Goal: Task Accomplishment & Management: Use online tool/utility

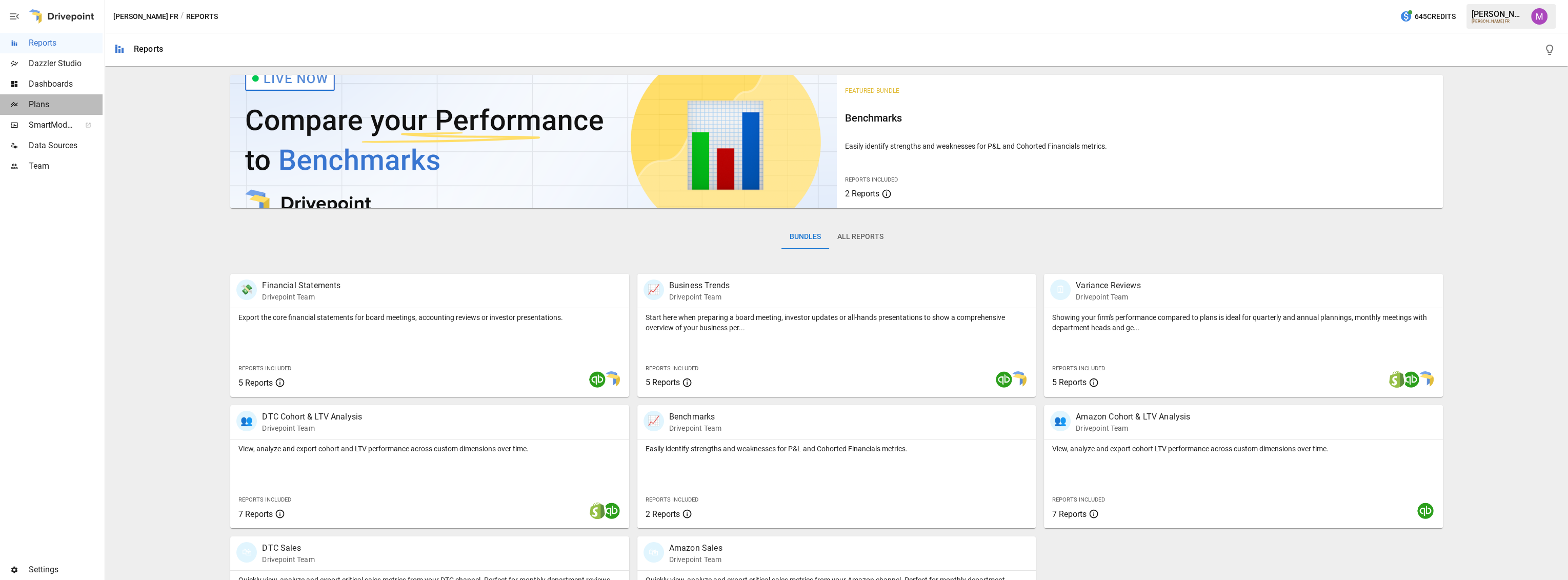
click at [21, 103] on div at bounding box center [14, 104] width 29 height 8
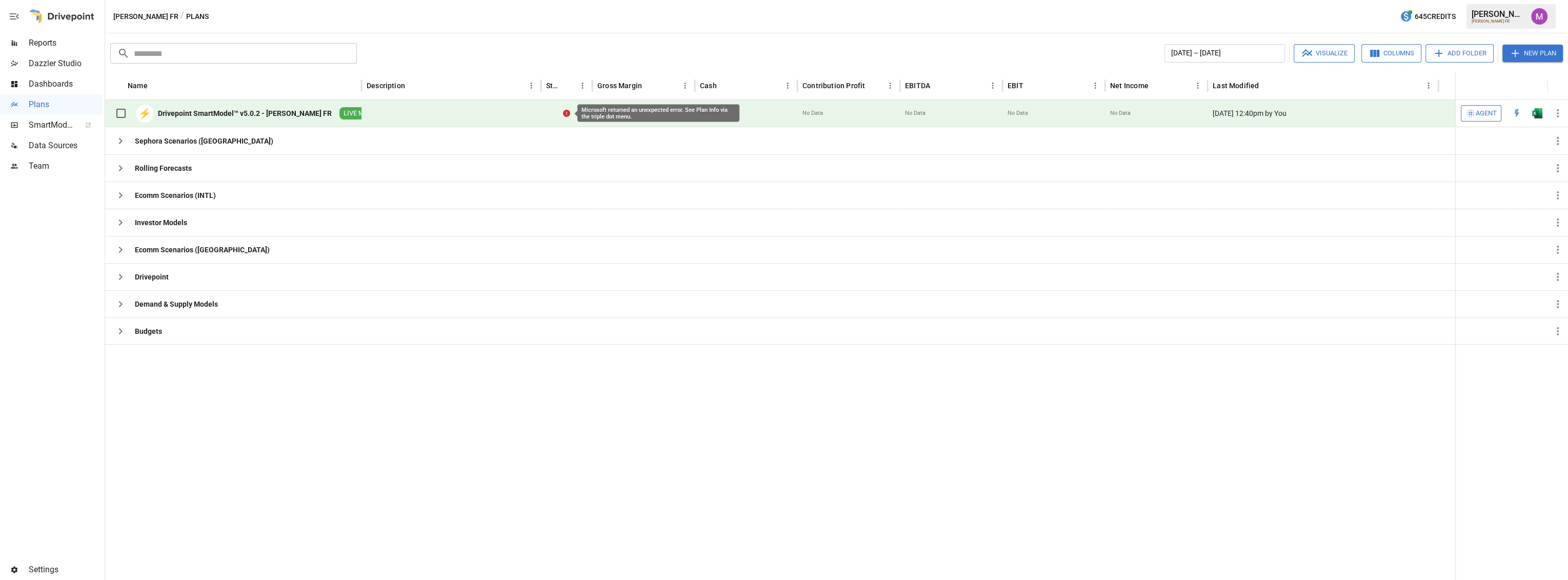
click at [565, 112] on icon at bounding box center [567, 114] width 7 height 7
click at [566, 112] on icon at bounding box center [567, 114] width 7 height 7
click at [1561, 108] on icon "button" at bounding box center [1558, 113] width 13 height 13
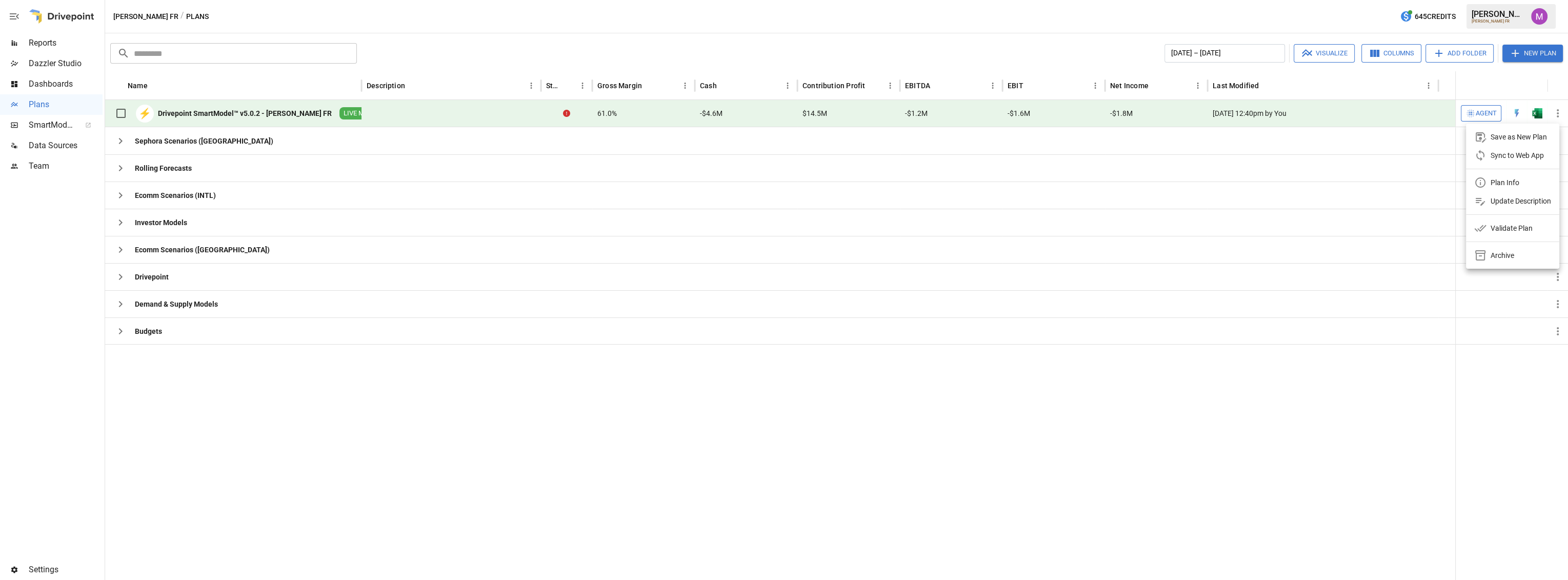
click at [1514, 184] on div "Plan Info" at bounding box center [1505, 182] width 29 height 13
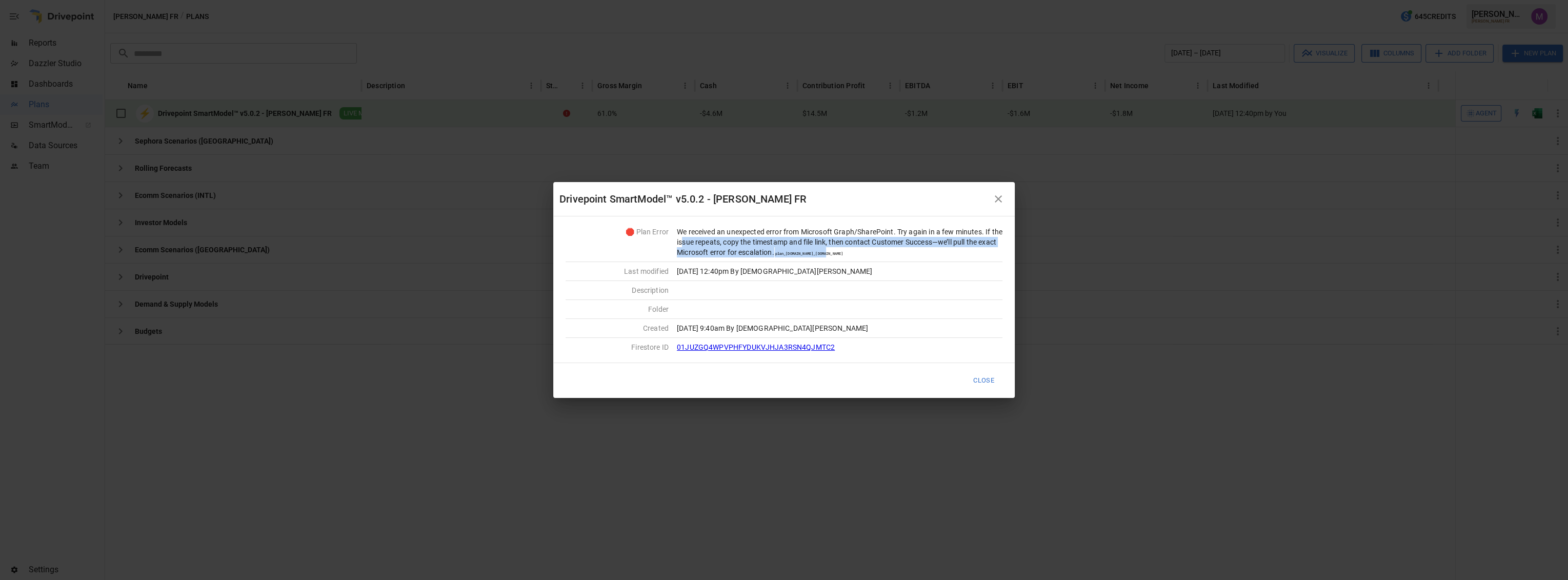
drag, startPoint x: 850, startPoint y: 251, endPoint x: 694, endPoint y: 237, distance: 156.6
click at [694, 237] on div "We received an unexpected error from Microsoft Graph/SharePoint. Try again in a…" at bounding box center [840, 242] width 326 height 30
click at [693, 236] on div "We received an unexpected error from Microsoft Graph/SharePoint. Try again in a…" at bounding box center [840, 242] width 326 height 30
drag, startPoint x: 675, startPoint y: 224, endPoint x: 869, endPoint y: 255, distance: 196.5
click at [869, 255] on div "🛑 Plan Error We received an unexpected error from Microsoft Graph/SharePoint. T…" at bounding box center [784, 289] width 461 height 146
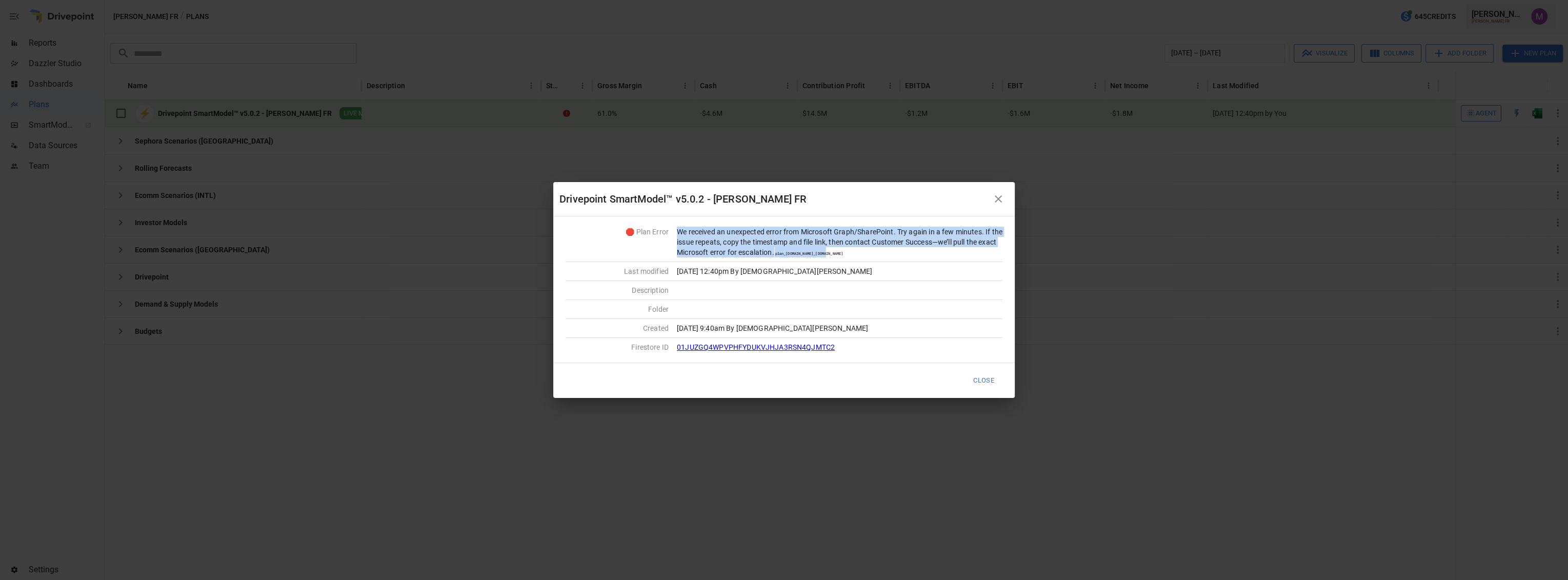
click at [872, 255] on div "We received an unexpected error from Microsoft Graph/SharePoint. Try again in a…" at bounding box center [840, 242] width 326 height 30
click at [1251, 380] on div "Drivepoint SmartModel™ v5.0.2 - [PERSON_NAME] FR 🛑 Plan Error We received an un…" at bounding box center [784, 290] width 1568 height 580
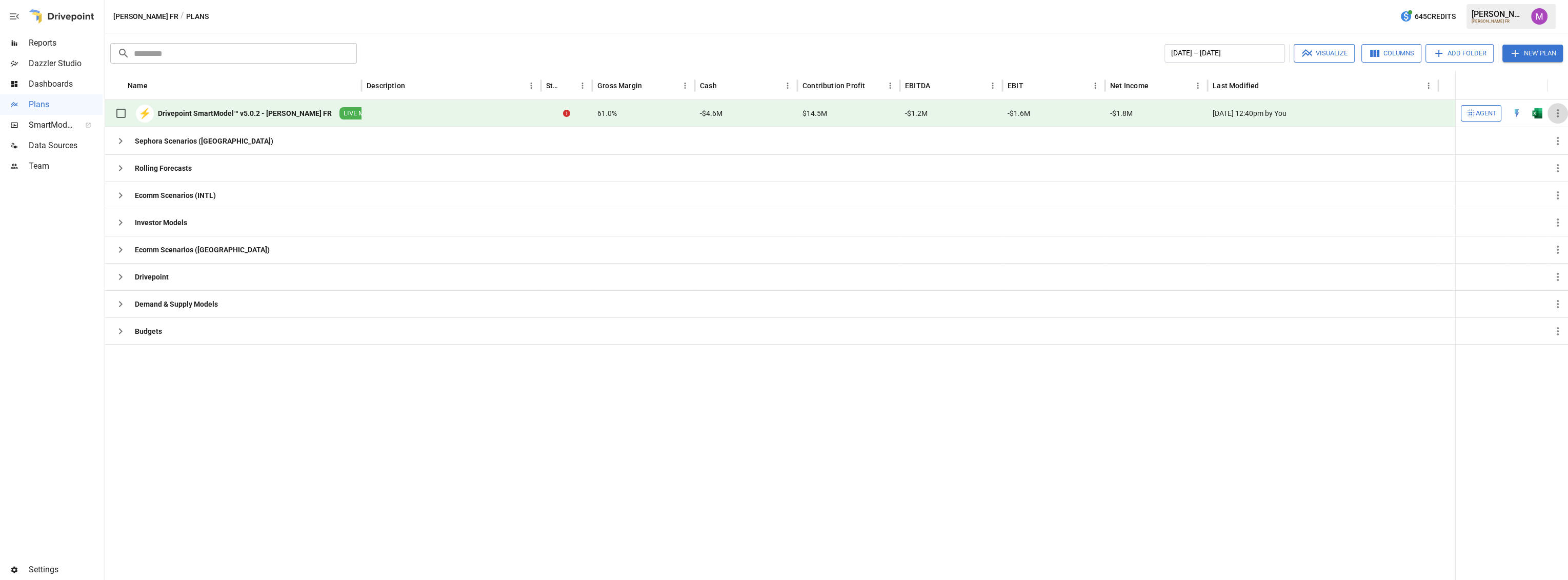
click at [1560, 116] on icon "button" at bounding box center [1558, 113] width 13 height 13
click at [1548, 107] on div at bounding box center [784, 290] width 1568 height 580
click at [1558, 115] on div "Save as New Plan Sync to Web App Plan Info Update Description Validate Plan Arc…" at bounding box center [784, 290] width 1568 height 580
click at [1558, 115] on icon "button" at bounding box center [1558, 113] width 13 height 13
click at [1527, 51] on div at bounding box center [784, 290] width 1568 height 580
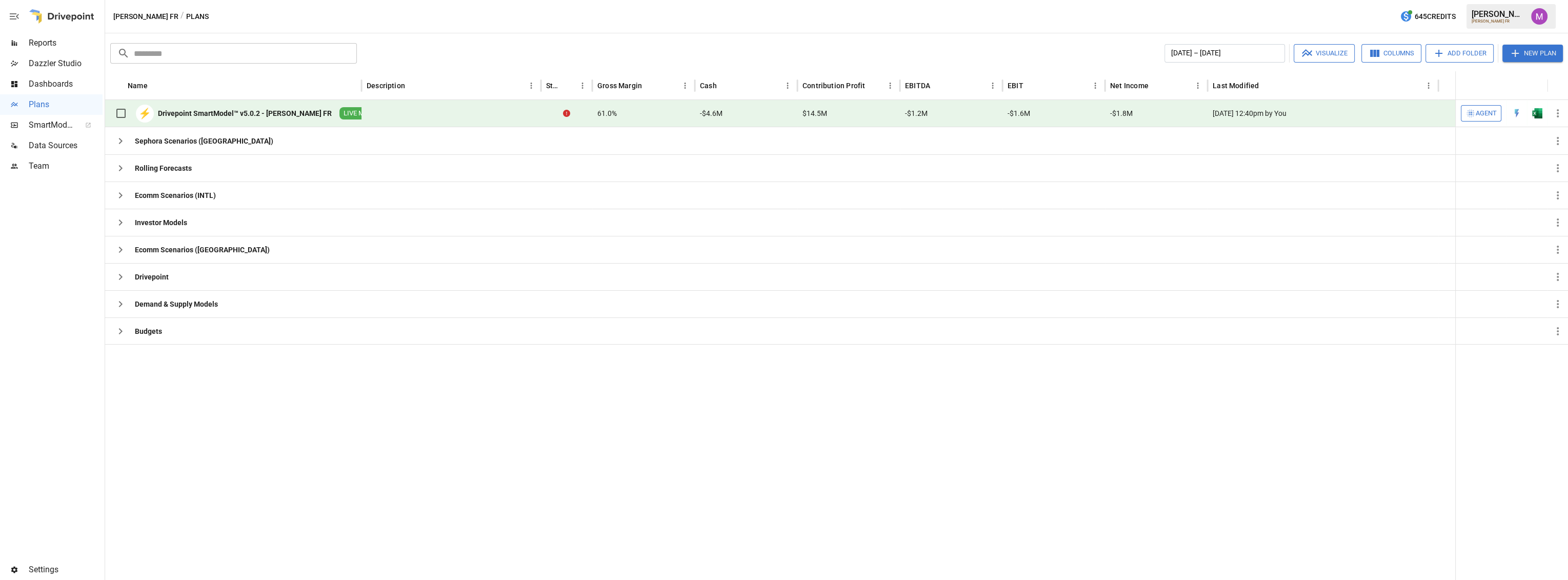
click at [1528, 54] on div "Save as New Plan Sync to Web App Plan Info Update Description Validate Plan Arc…" at bounding box center [784, 290] width 1568 height 580
click at [1527, 51] on button "New Plan" at bounding box center [1532, 53] width 60 height 17
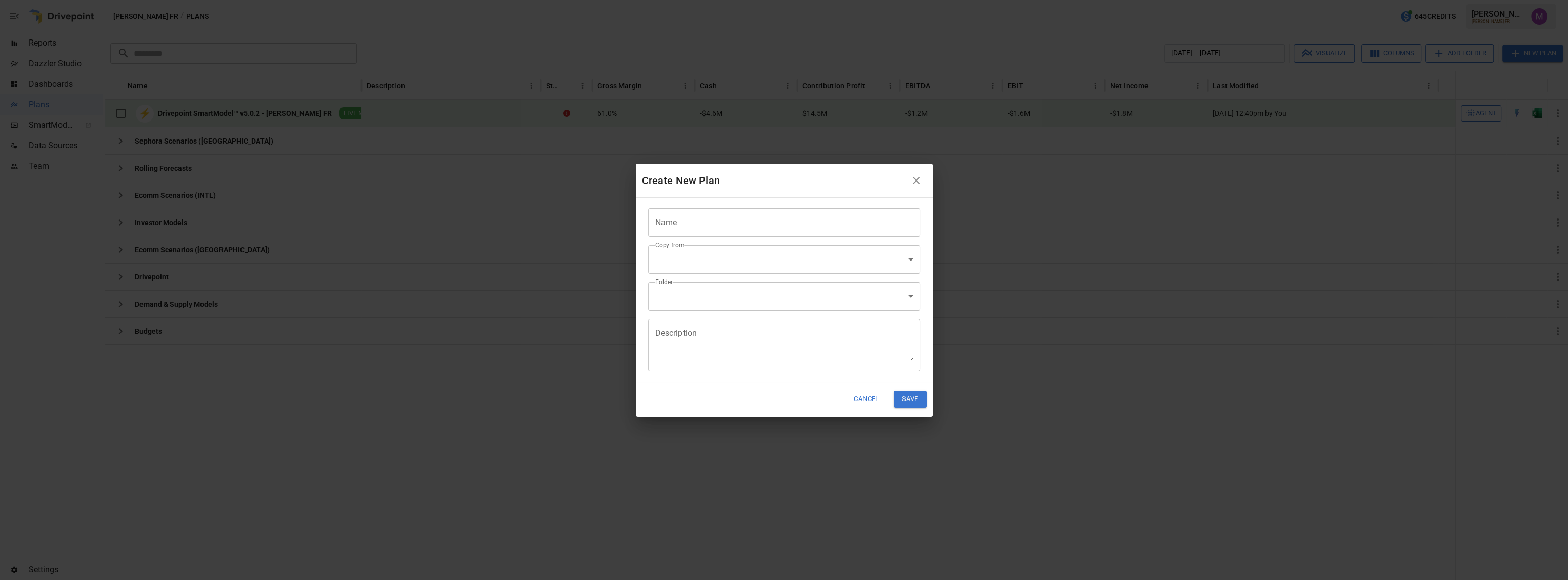
click at [707, 212] on input "Name" at bounding box center [784, 222] width 272 height 29
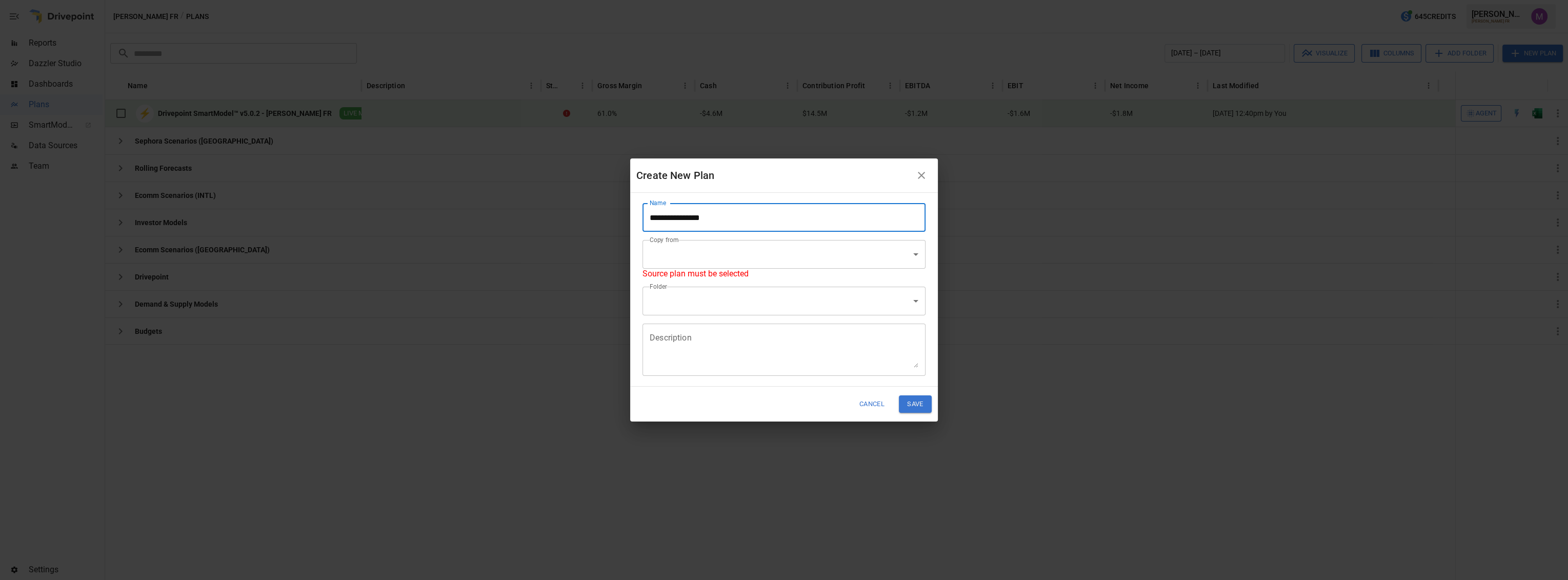
type input "**********"
click at [724, 0] on body "**********" at bounding box center [784, 0] width 1568 height 0
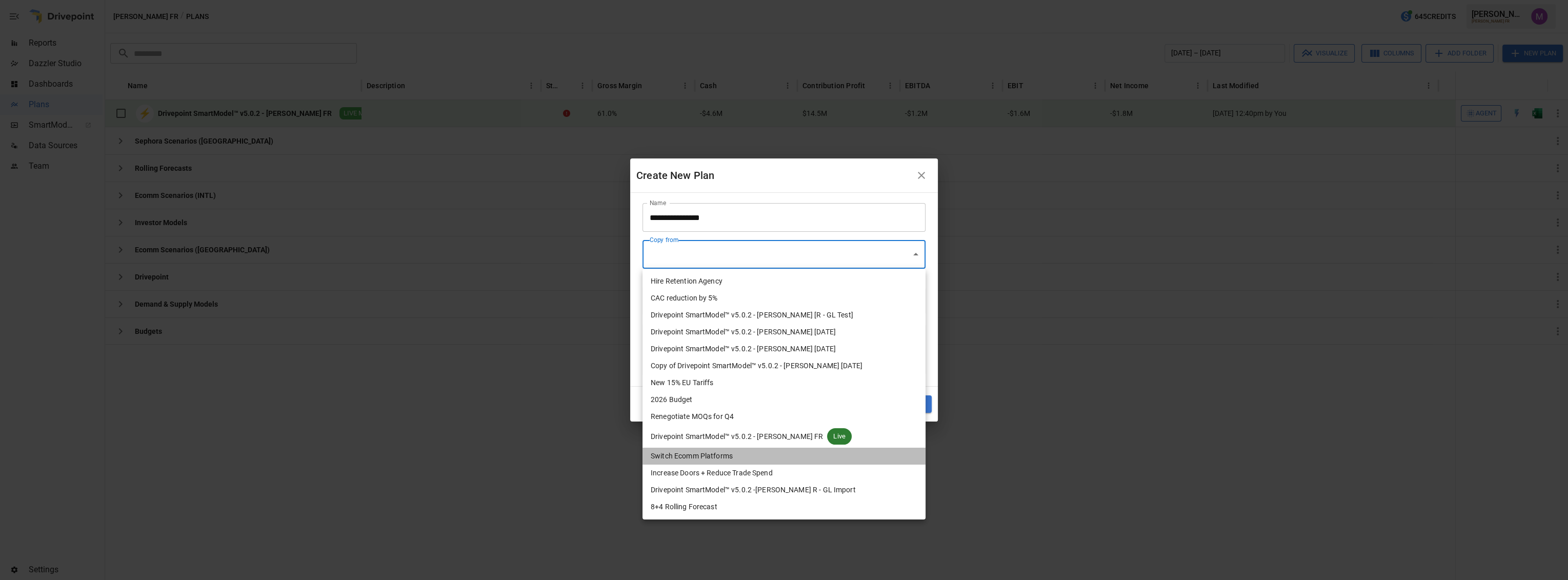
click at [785, 448] on li "Switch Ecomm Platforms" at bounding box center [784, 456] width 283 height 17
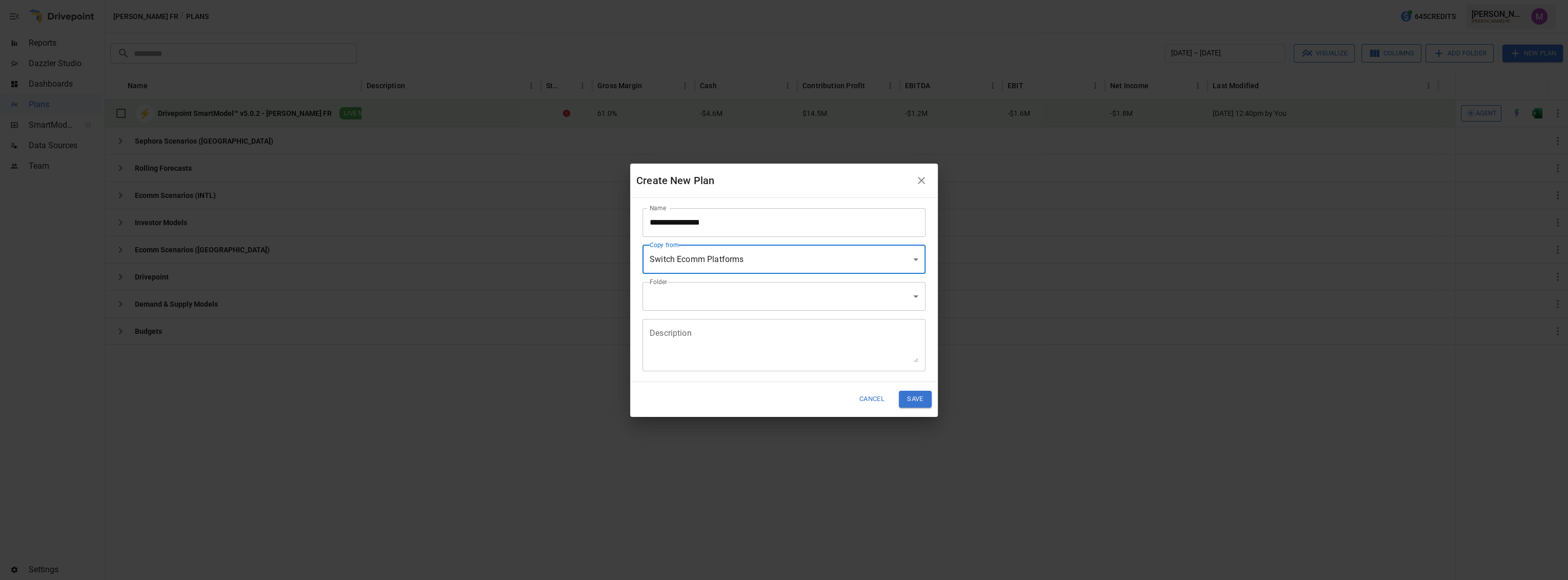
click at [773, 0] on body "**********" at bounding box center [784, 0] width 1568 height 0
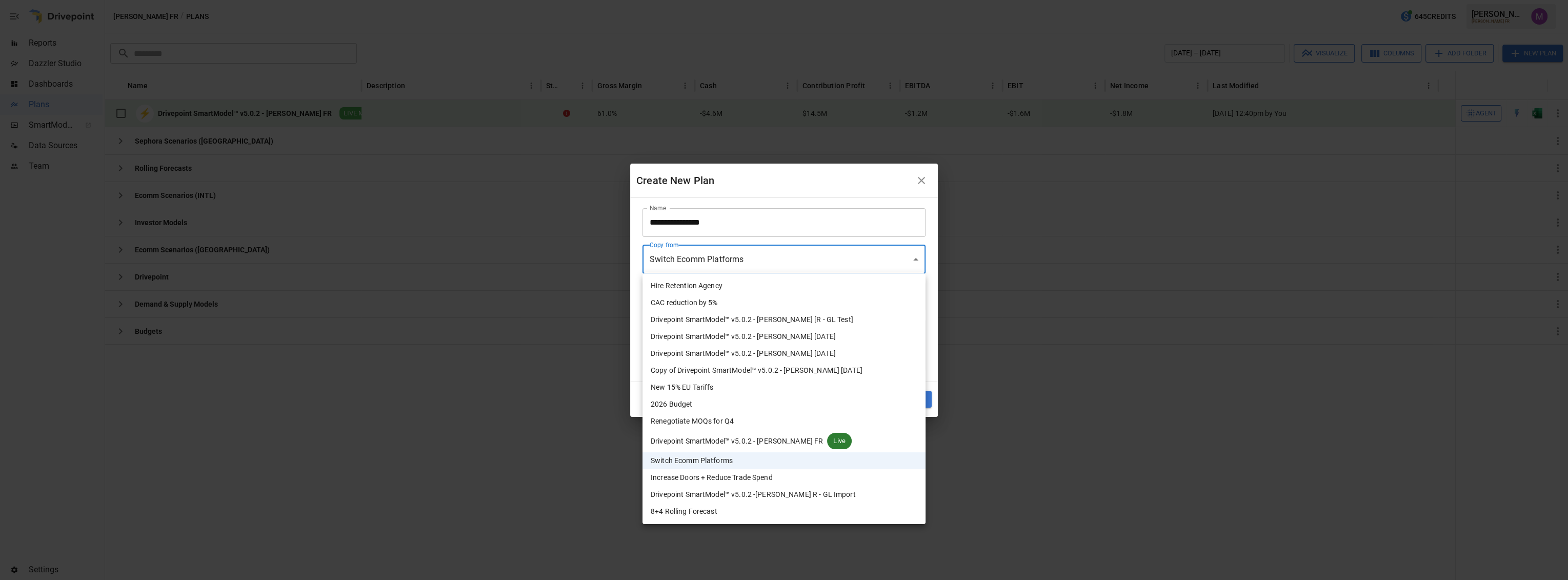
click at [768, 433] on li "Drivepoint SmartModel™ v5.0.2 - [PERSON_NAME] FR Live" at bounding box center [784, 441] width 283 height 22
type input "**********"
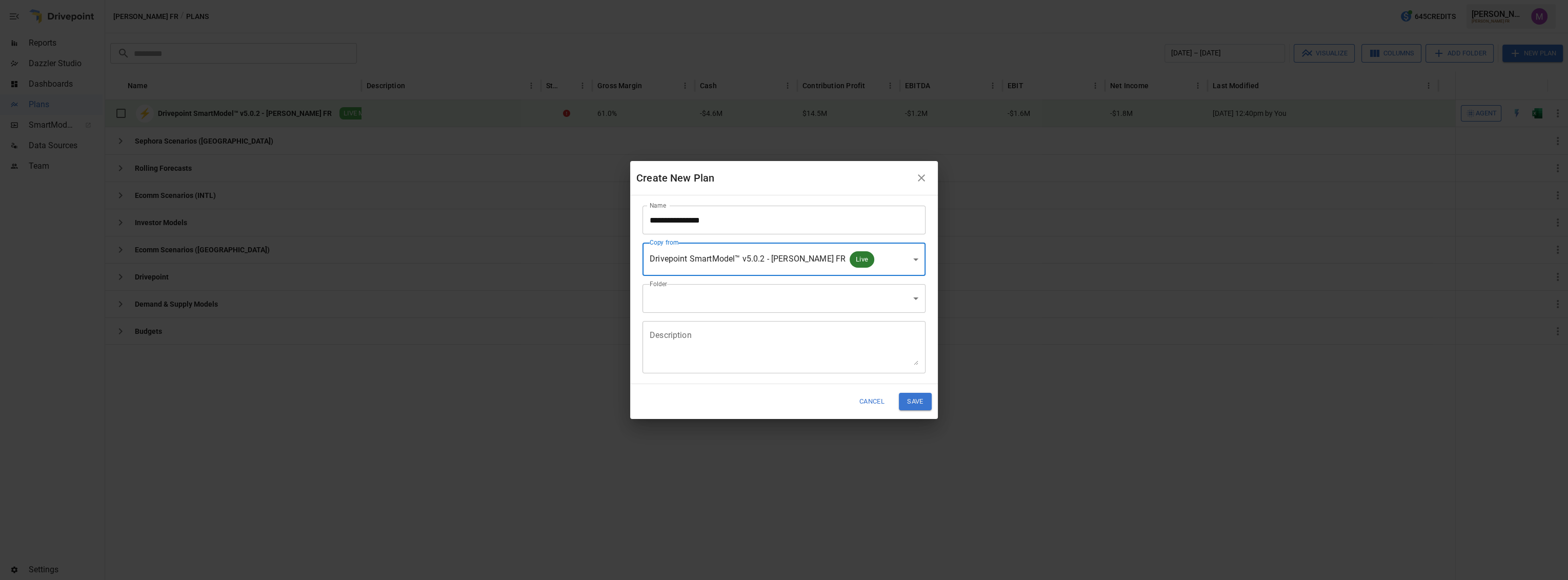
click at [710, 0] on body "**********" at bounding box center [784, 0] width 1568 height 0
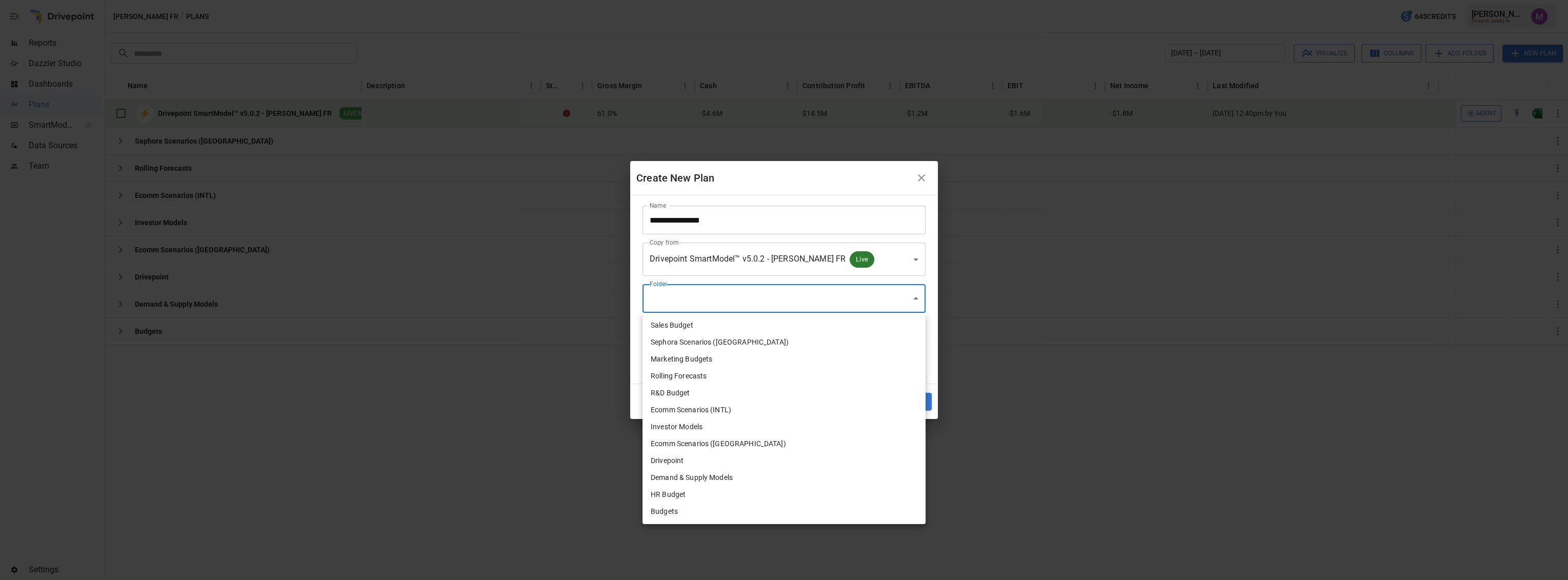
click at [685, 460] on li "Drivepoint" at bounding box center [784, 460] width 283 height 17
type input "**********"
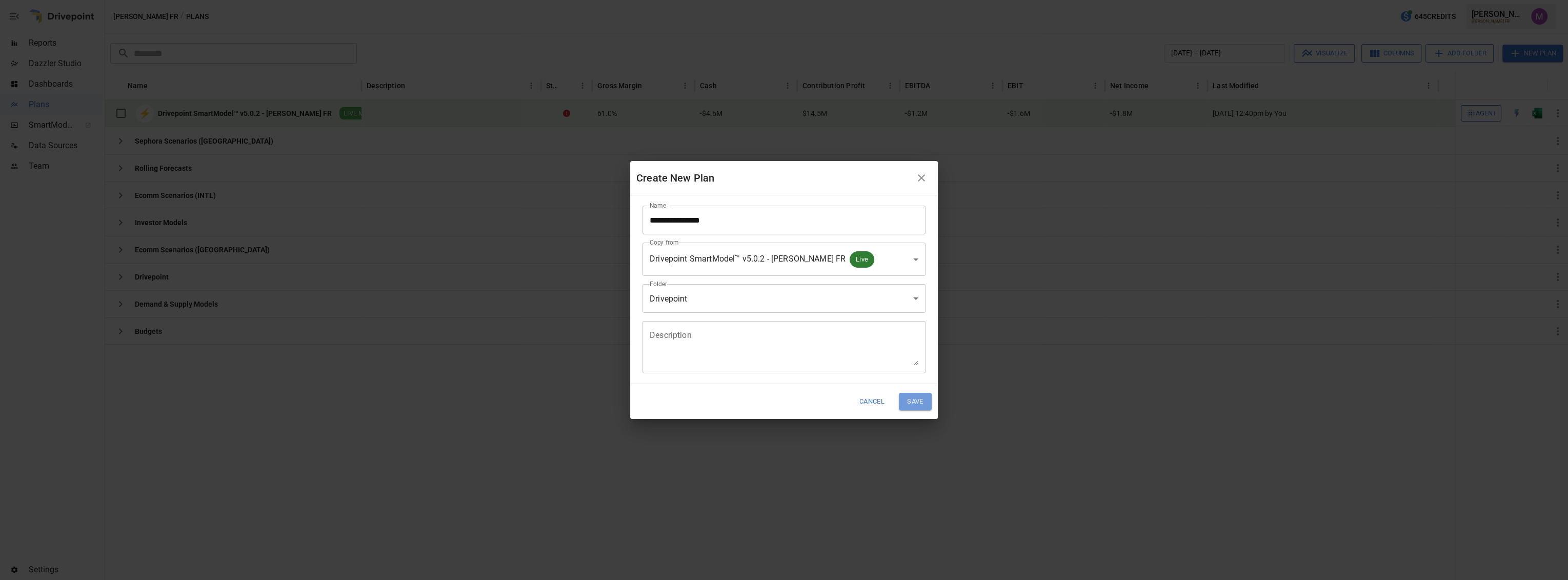
click at [922, 403] on button "Save" at bounding box center [915, 401] width 33 height 17
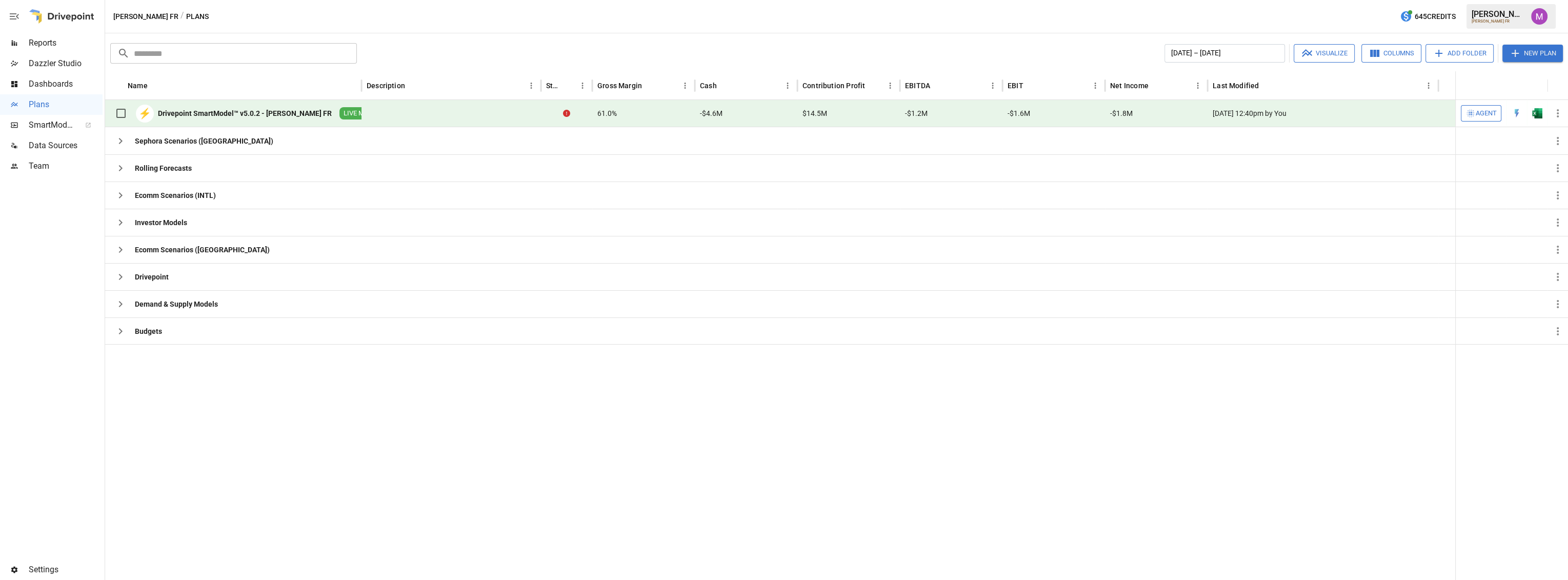
click at [295, 112] on div "Drivepoint SmartModel™ v5.0.2 - [PERSON_NAME] FR" at bounding box center [245, 113] width 174 height 10
click at [126, 281] on icon "button" at bounding box center [121, 277] width 13 height 13
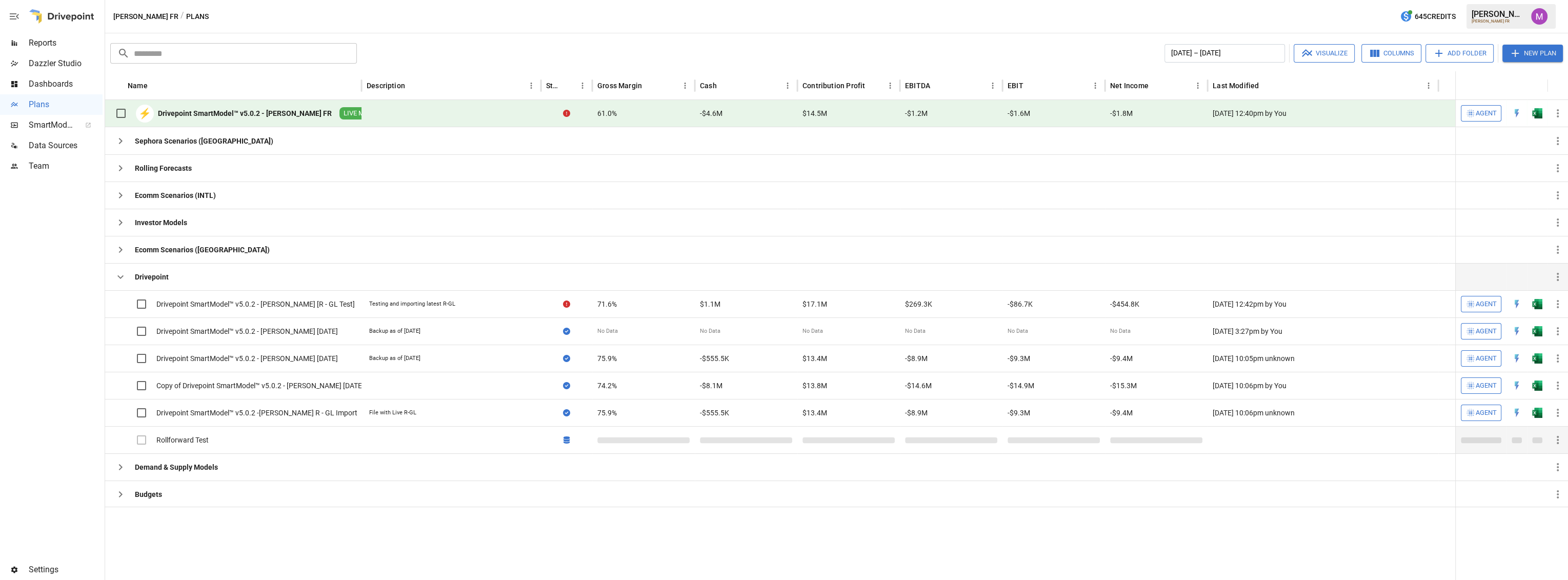
click at [196, 431] on div "Rollforward Test" at bounding box center [161, 439] width 102 height 22
click at [168, 445] on div "Rollforward Test" at bounding box center [161, 439] width 102 height 22
click at [168, 444] on div "Rollforward Test" at bounding box center [161, 439] width 102 height 22
click at [168, 443] on div "Rollforward Test" at bounding box center [182, 439] width 52 height 10
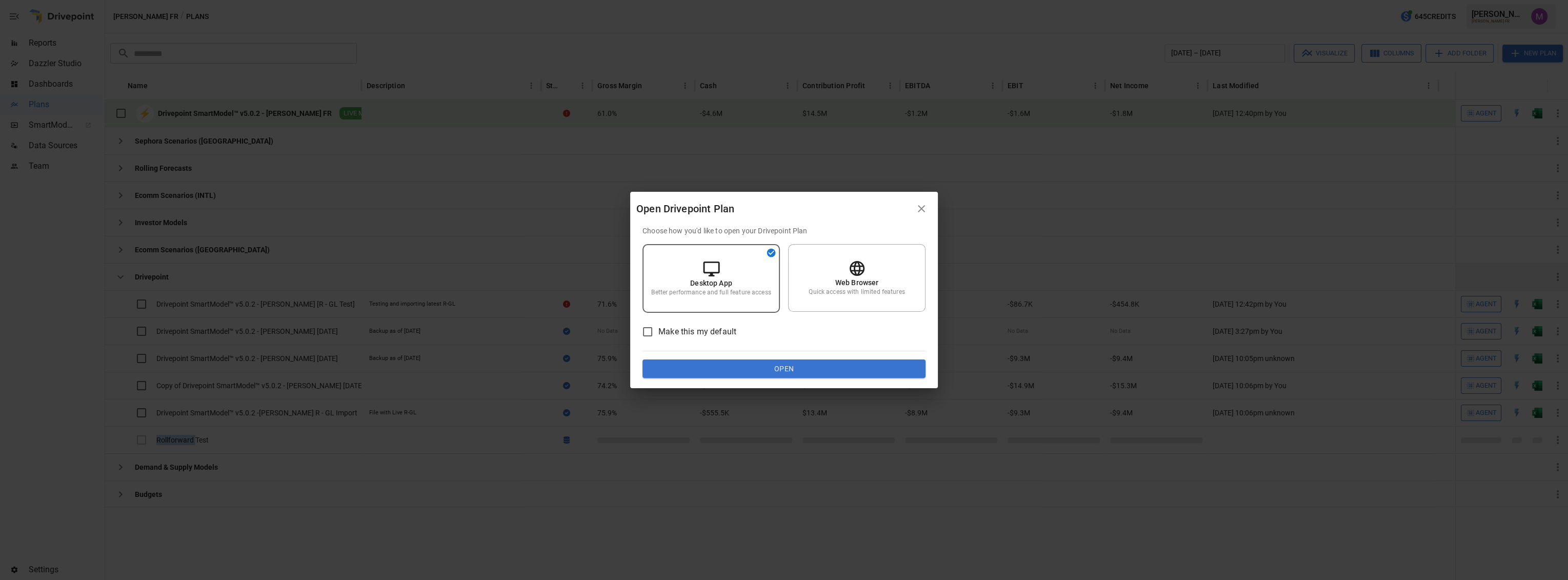
click at [791, 361] on button "Open" at bounding box center [784, 368] width 283 height 19
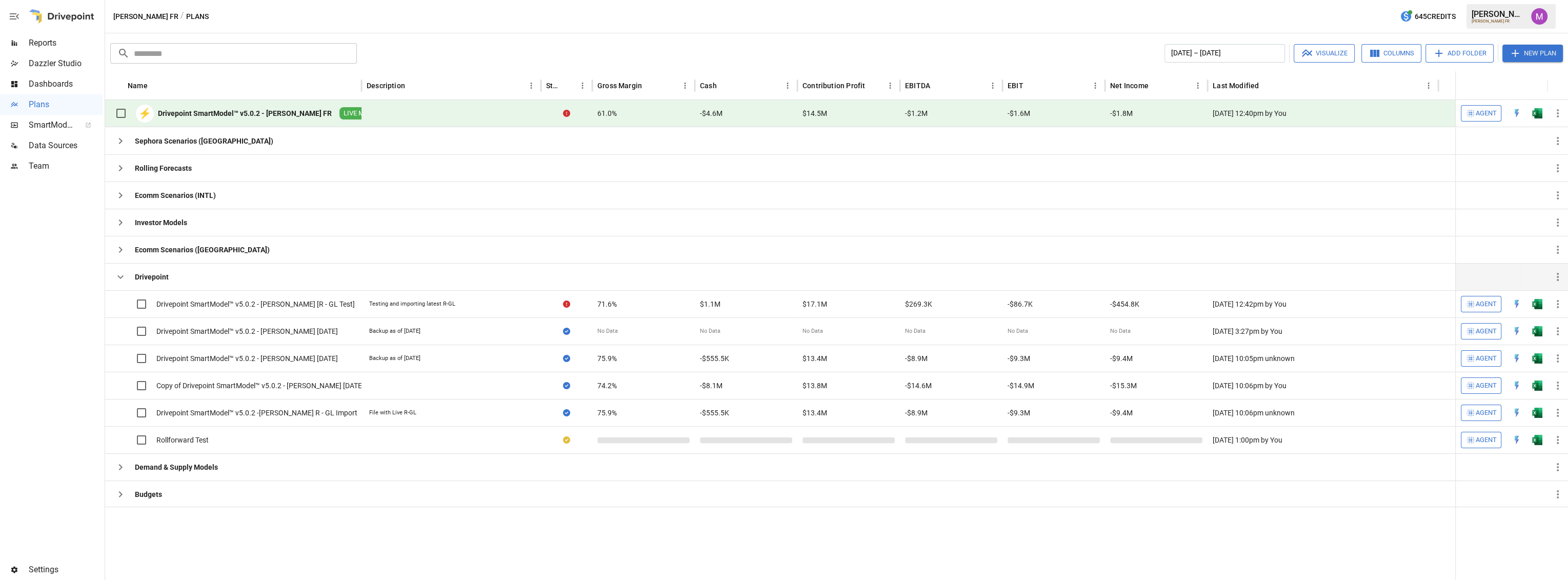
click at [246, 108] on div "Drivepoint SmartModel™ v5.0.2 - [PERSON_NAME] FR" at bounding box center [245, 113] width 174 height 10
click at [278, 113] on div "Drivepoint SmartModel™ v5.0.2 - [PERSON_NAME] FR" at bounding box center [245, 113] width 174 height 10
click at [339, 109] on span "LIVE MODEL" at bounding box center [362, 113] width 45 height 10
click at [263, 108] on div "Drivepoint SmartModel™ v5.0.2 - [PERSON_NAME] FR" at bounding box center [245, 113] width 174 height 10
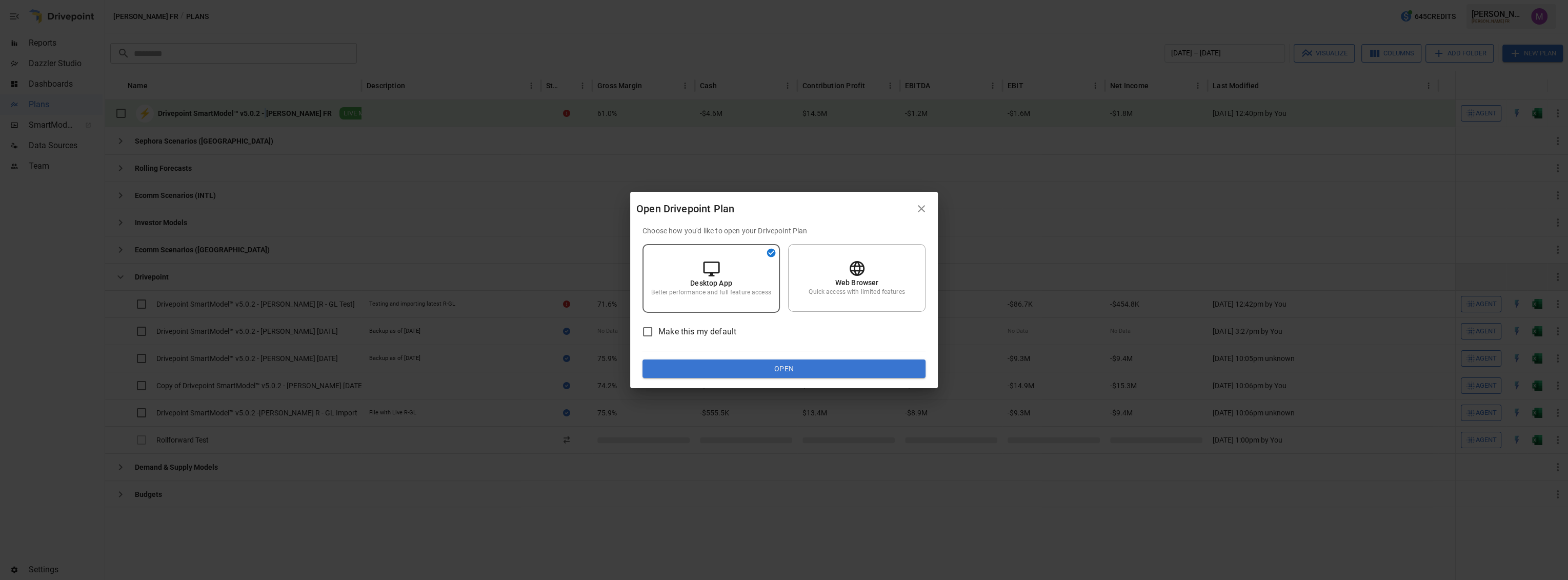
click at [731, 365] on button "Open" at bounding box center [784, 368] width 283 height 19
